Goal: Go to known website: Access a specific website the user already knows

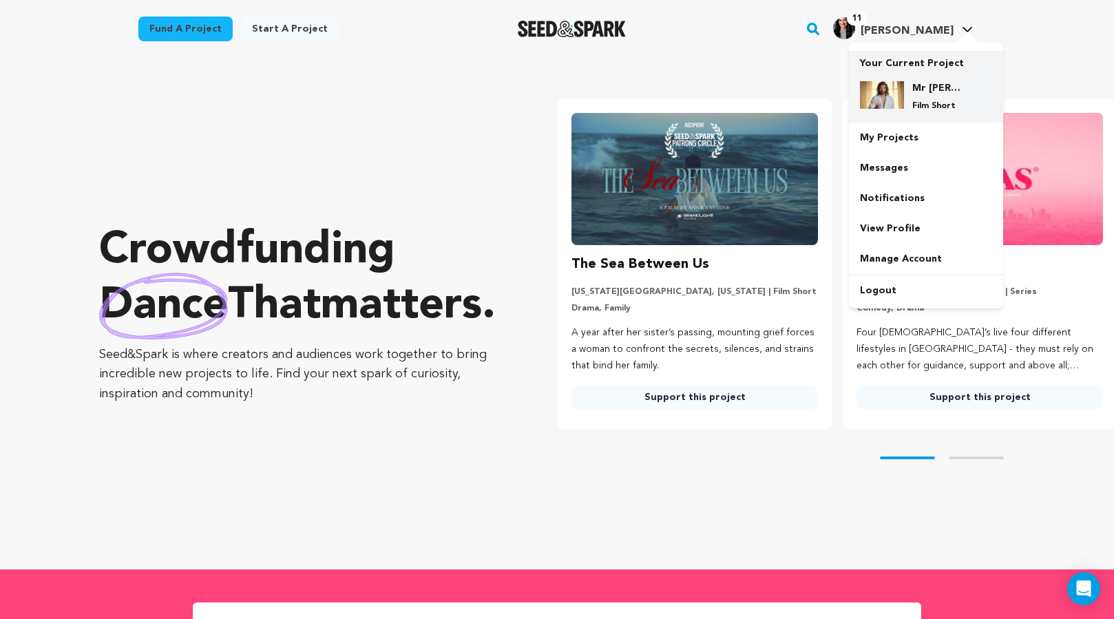
click at [902, 116] on div "Mr Jesus Film Short" at bounding box center [926, 96] width 132 height 52
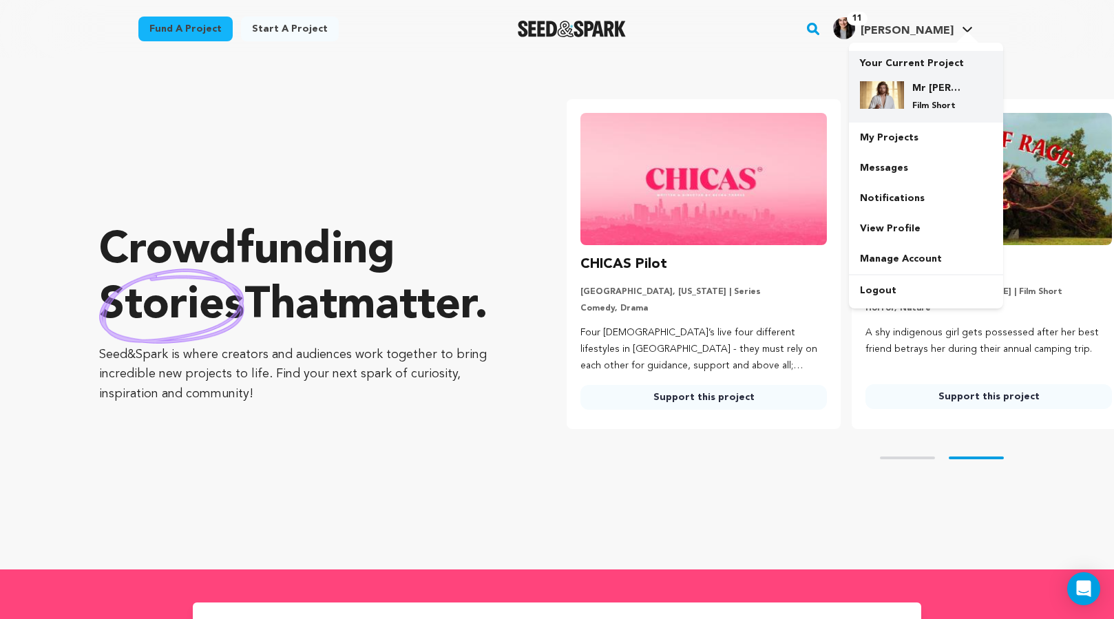
scroll to position [0, 296]
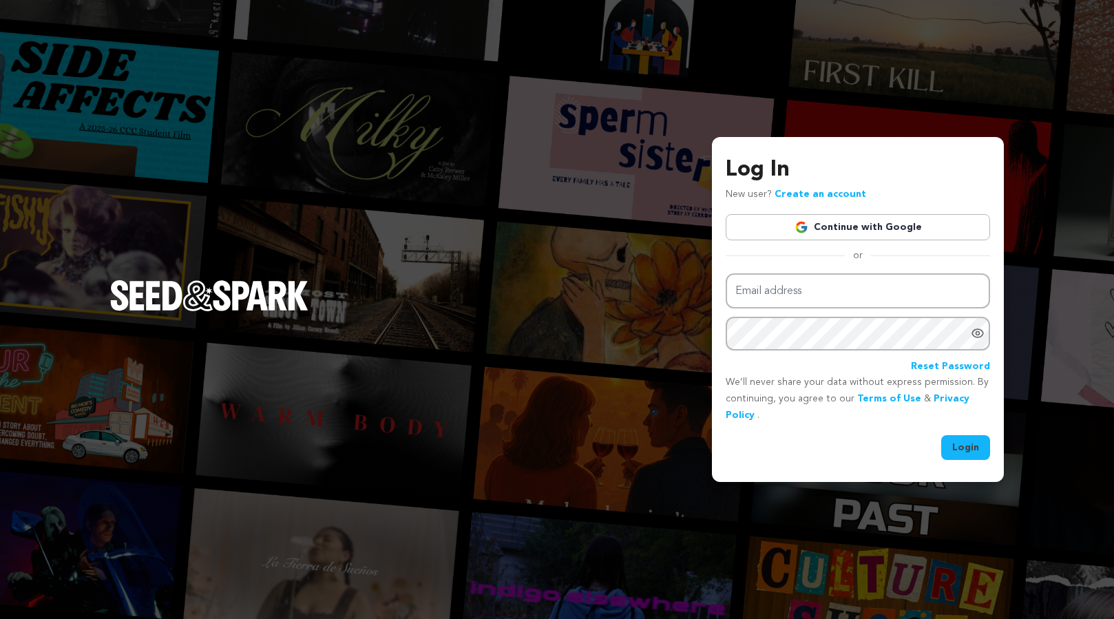
click at [806, 235] on link "Continue with Google" at bounding box center [857, 227] width 264 height 26
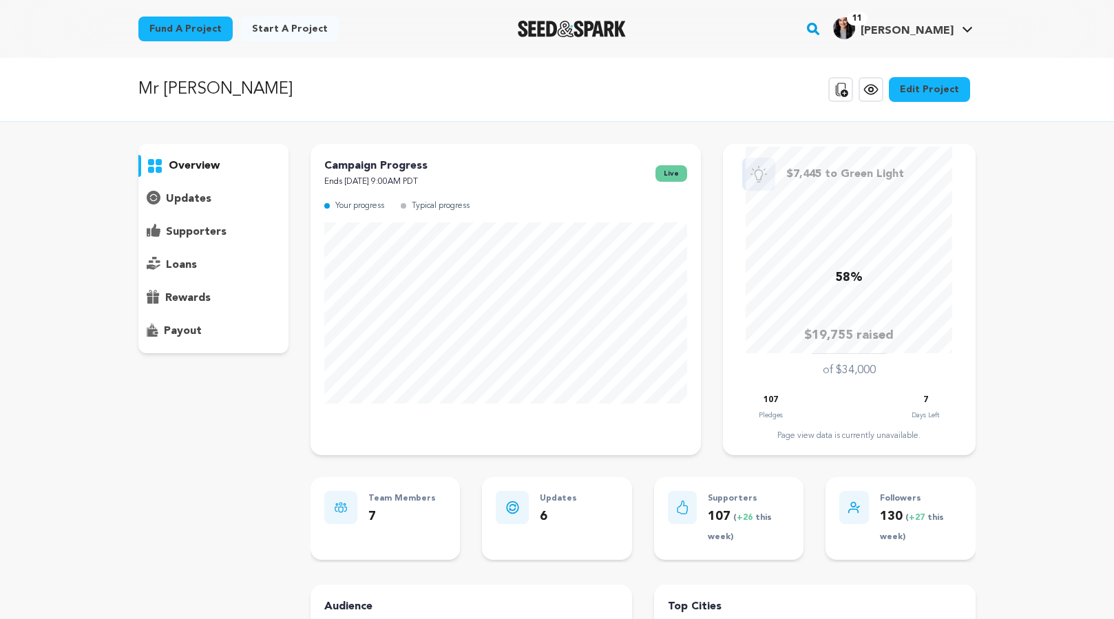
scroll to position [14, 0]
